Goal: Complete application form: Complete application form

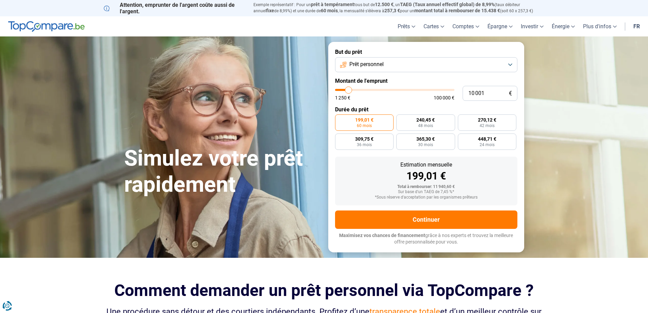
type input "11 250"
type input "11250"
type input "12 500"
type input "12500"
type input "14 000"
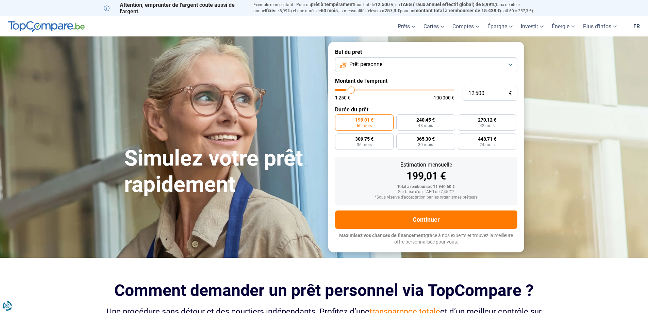
type input "14000"
type input "14 750"
type input "14750"
type input "15 500"
type input "15500"
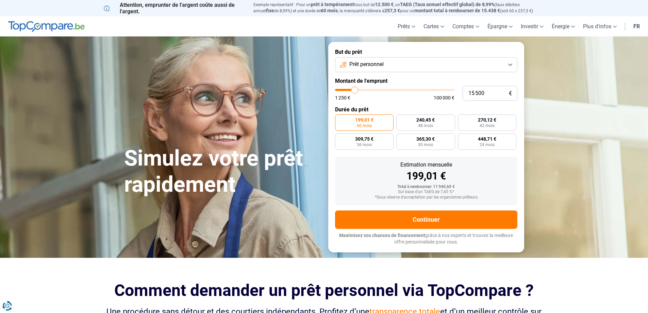
type input "16 000"
type input "16000"
type input "17 750"
type input "17750"
type input "20 000"
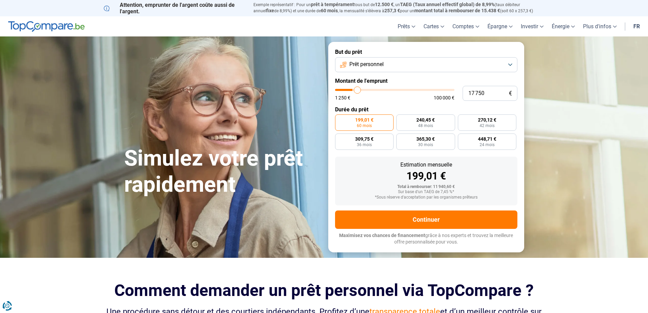
type input "20000"
type input "22 000"
type input "22000"
type input "24 250"
type input "24250"
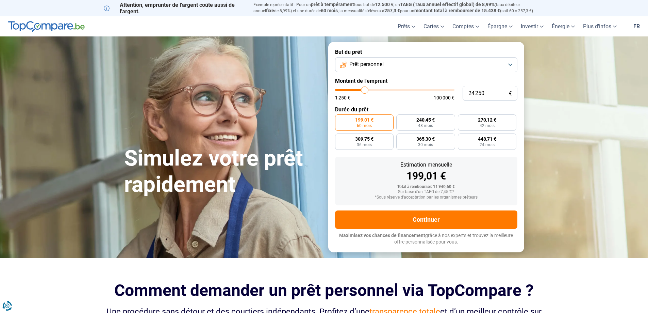
type input "25 250"
type input "25250"
type input "26 250"
type input "26250"
type input "26 500"
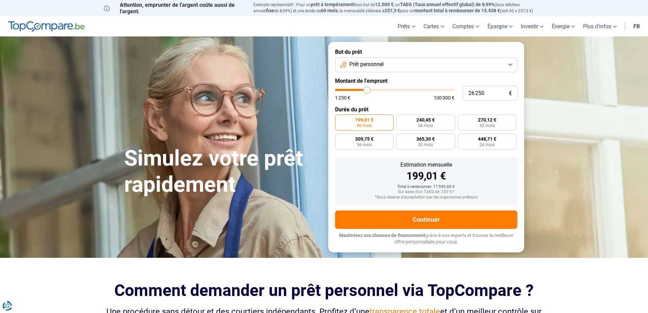
type input "26500"
type input "27 500"
type input "27500"
type input "28 000"
type input "28000"
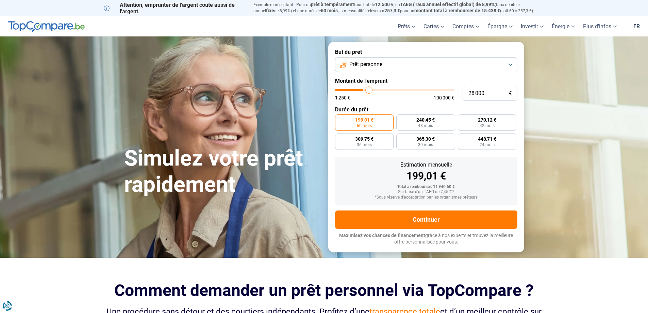
type input "28 250"
drag, startPoint x: 347, startPoint y: 90, endPoint x: 370, endPoint y: 90, distance: 22.5
type input "28250"
click at [370, 90] on input "range" at bounding box center [394, 90] width 119 height 2
radio input "false"
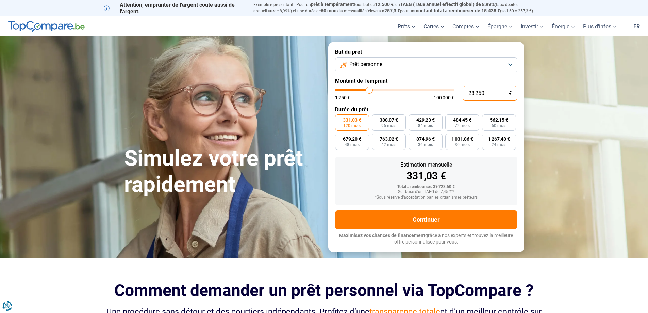
drag, startPoint x: 487, startPoint y: 94, endPoint x: 466, endPoint y: 96, distance: 21.2
click at [466, 96] on input "28 250" at bounding box center [490, 93] width 55 height 15
type input "2"
type input "1250"
type input "25"
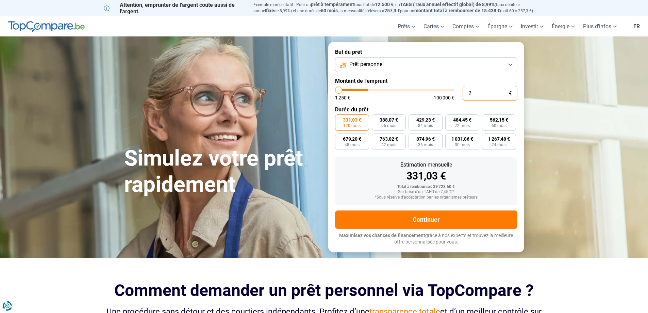
type input "1250"
type input "250"
type input "1250"
type input "2 500"
type input "2500"
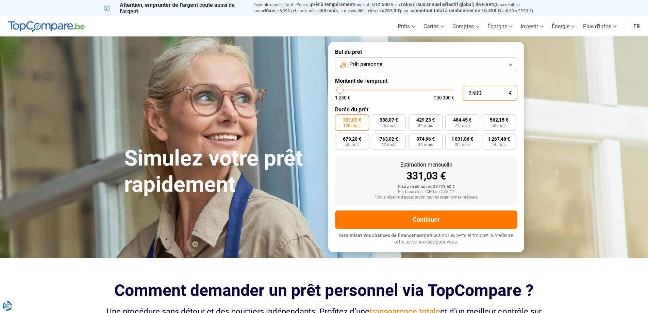
type input "25 000"
type input "25000"
type input "25 000"
click at [392, 122] on span "343,43 €" at bounding box center [389, 119] width 18 height 5
click at [376, 119] on input "343,43 € 96 mois" at bounding box center [374, 116] width 4 height 4
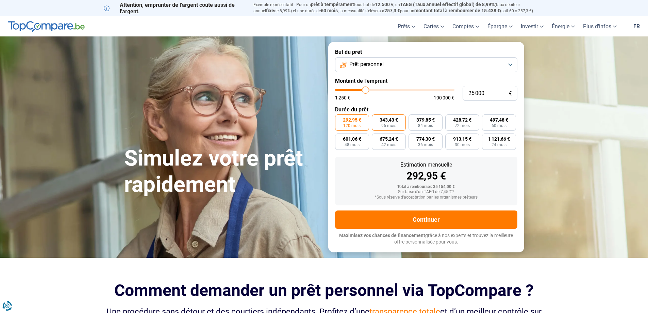
radio input "true"
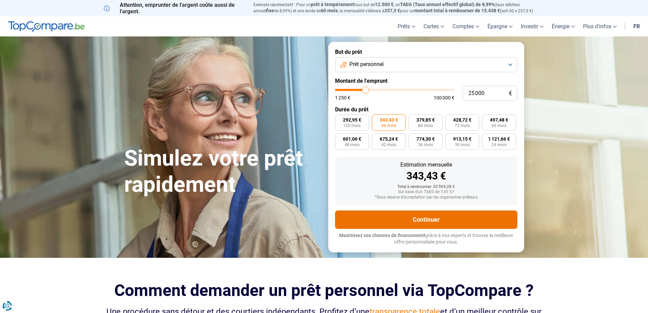
click at [431, 222] on button "Continuer" at bounding box center [426, 219] width 182 height 18
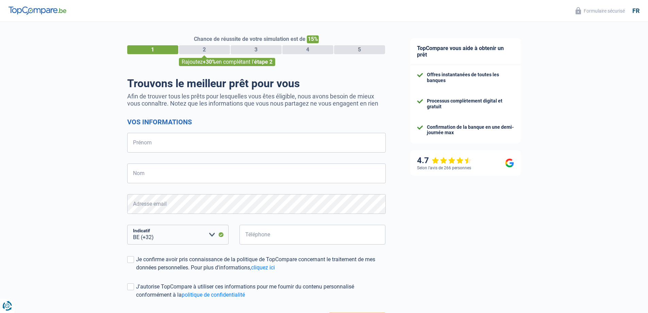
select select "32"
click at [180, 145] on input "Prénom" at bounding box center [256, 143] width 259 height 20
type input "[PERSON_NAME]"
type input "Rouwez"
type input "474798064"
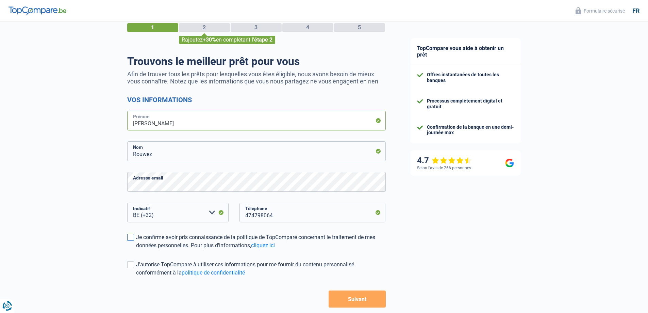
scroll to position [34, 0]
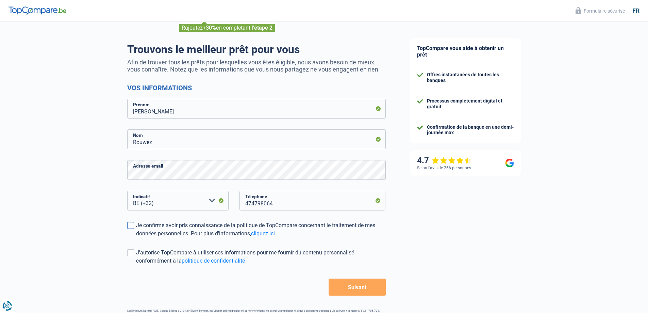
click at [128, 223] on span at bounding box center [130, 225] width 7 height 7
click at [136, 238] on input "Je confirme avoir pris connaissance de la politique de TopCompare concernant le…" at bounding box center [136, 238] width 0 height 0
click at [129, 256] on span at bounding box center [130, 252] width 7 height 7
click at [136, 265] on input "J'autorise TopCompare à utiliser ces informations pour me fournir du contenu pe…" at bounding box center [136, 265] width 0 height 0
click at [376, 286] on button "Suivant" at bounding box center [357, 286] width 57 height 17
